Goal: Information Seeking & Learning: Learn about a topic

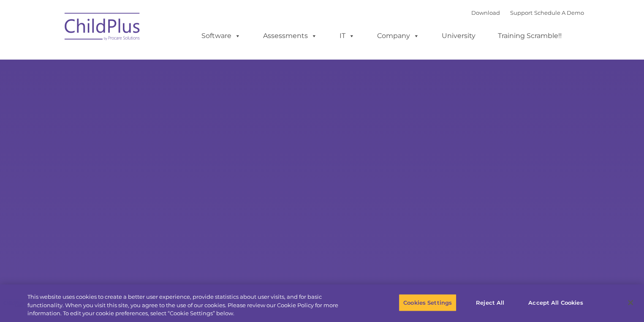
select select "MEDIUM"
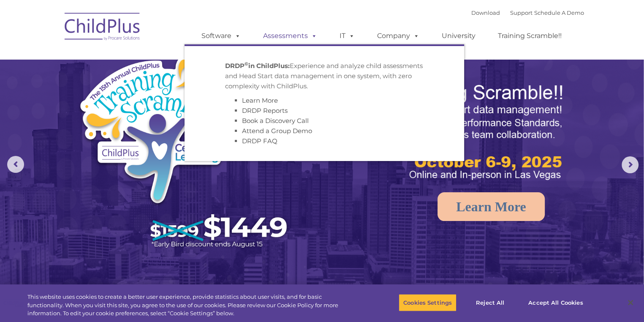
click at [287, 38] on link "Assessments" at bounding box center [290, 35] width 71 height 17
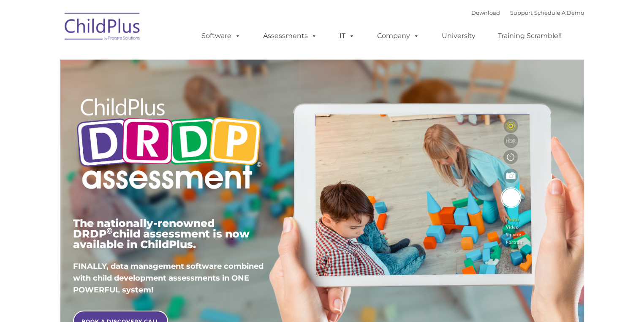
type input ""
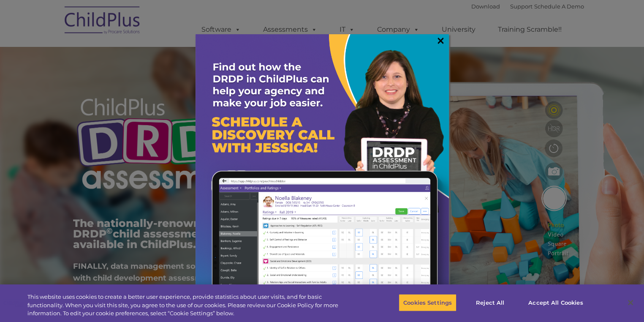
click at [437, 43] on link "×" at bounding box center [441, 40] width 10 height 8
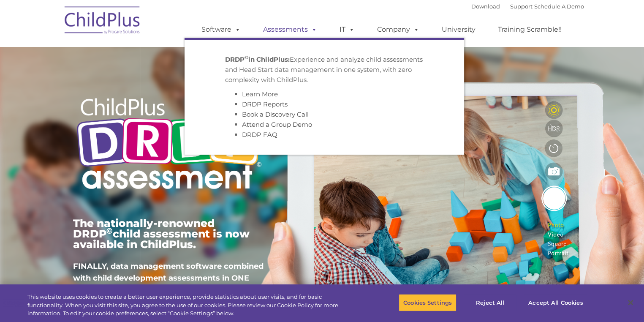
click at [314, 29] on span at bounding box center [312, 29] width 9 height 8
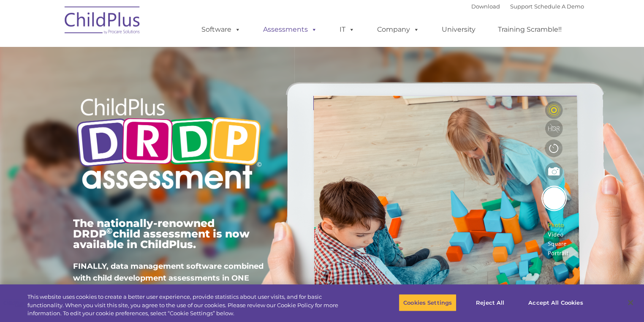
click at [288, 30] on link "Assessments" at bounding box center [290, 29] width 71 height 17
click at [569, 301] on button "Accept All Cookies" at bounding box center [556, 303] width 64 height 18
